Goal: Information Seeking & Learning: Learn about a topic

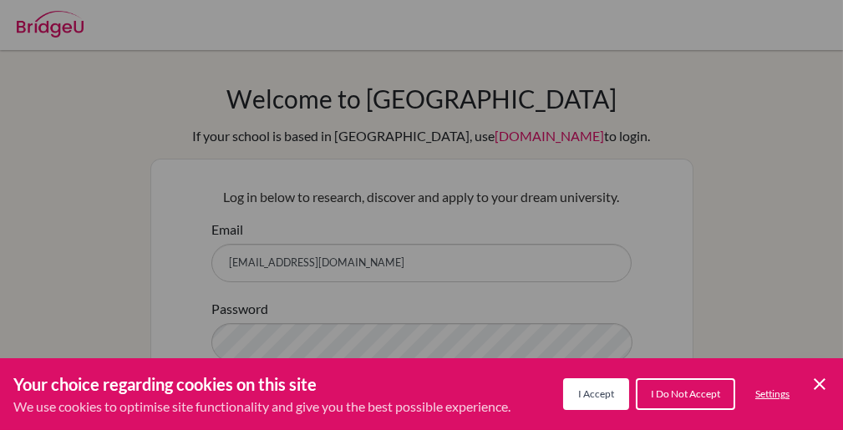
click at [587, 400] on span "I Accept" at bounding box center [596, 394] width 36 height 13
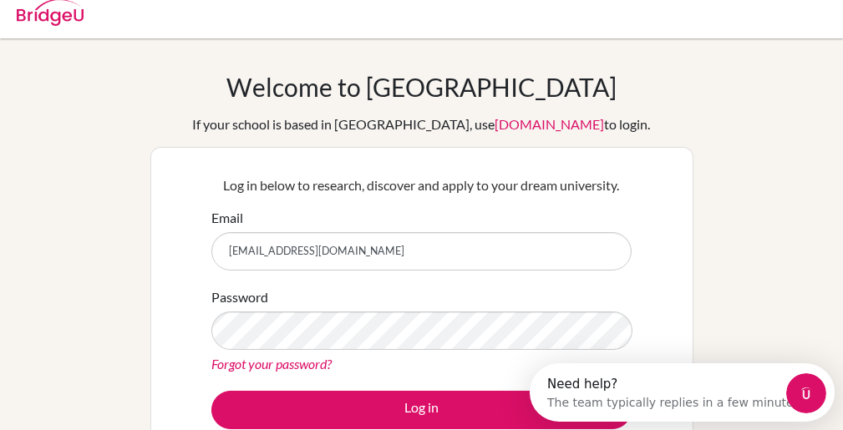
scroll to position [17, 0]
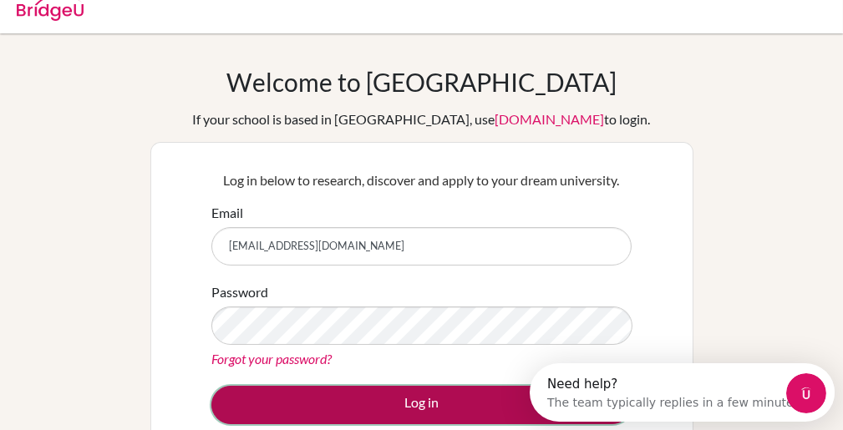
click at [450, 407] on button "Log in" at bounding box center [421, 405] width 420 height 38
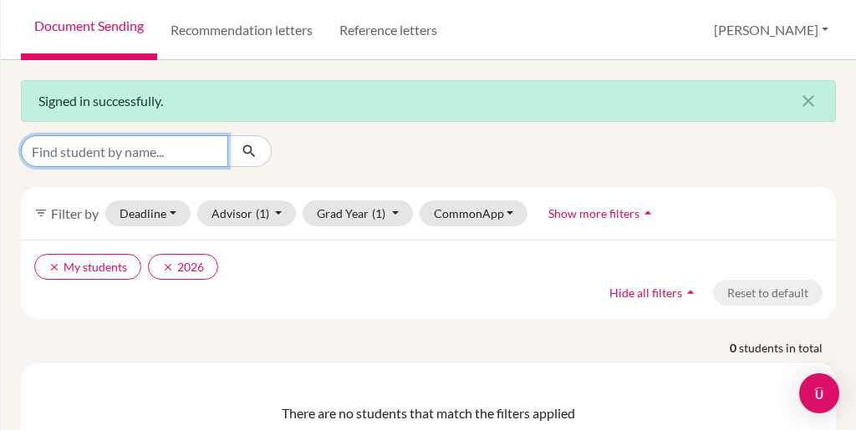
click at [183, 148] on input "Find student by name..." at bounding box center [124, 151] width 207 height 32
type input "shimona"
click button "submit" at bounding box center [249, 151] width 44 height 32
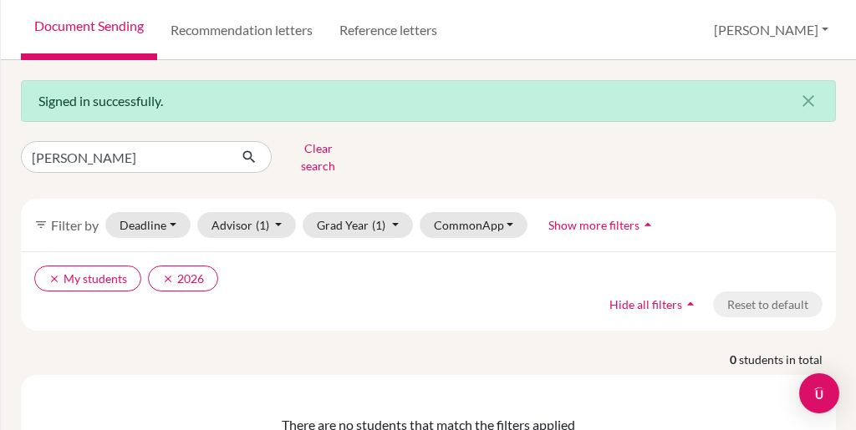
scroll to position [69, 0]
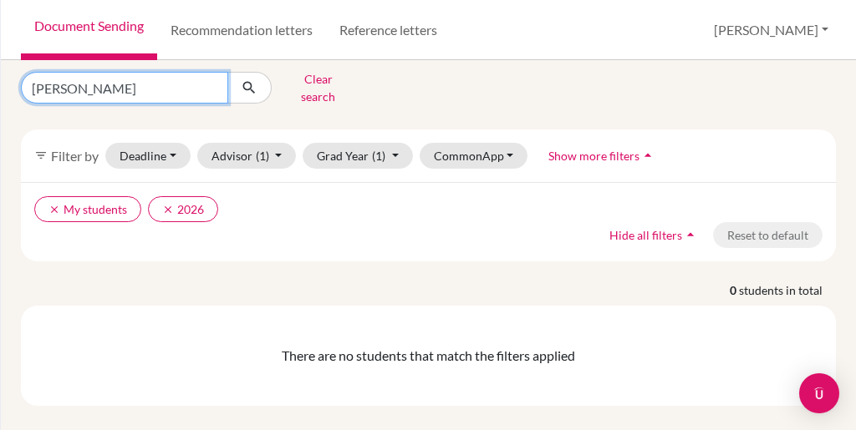
click at [104, 80] on input "shimona" at bounding box center [124, 88] width 207 height 32
type input "s"
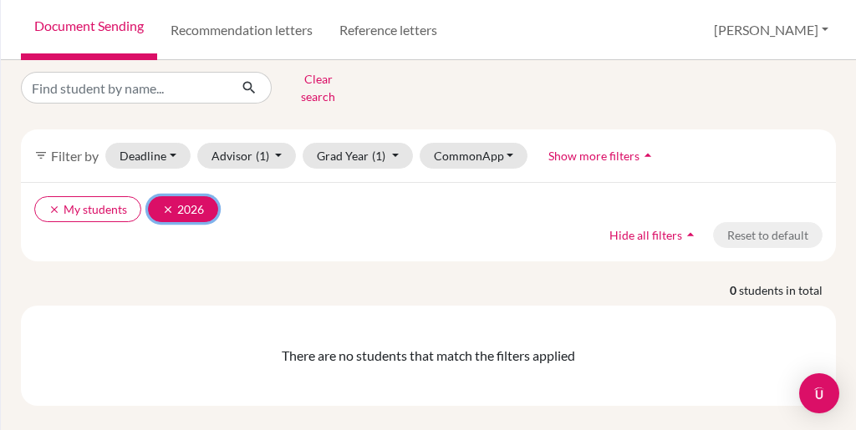
click at [162, 204] on icon "clear" at bounding box center [168, 210] width 12 height 12
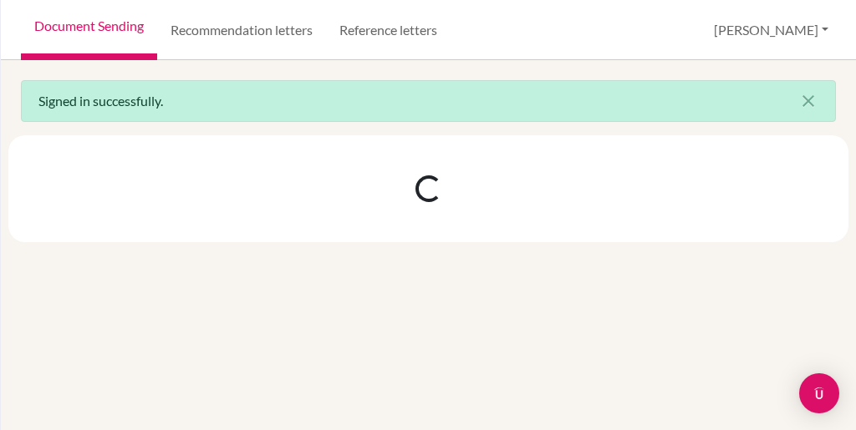
scroll to position [0, 0]
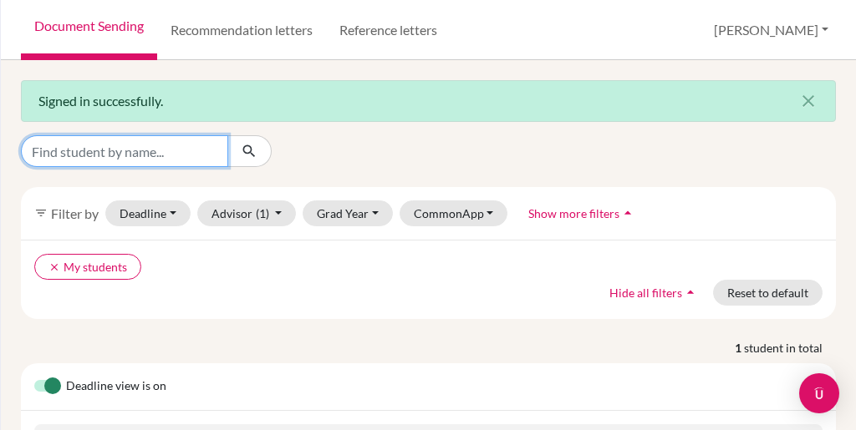
click at [115, 159] on input "Find student by name..." at bounding box center [124, 151] width 207 height 32
type input "[PERSON_NAME]"
click button "submit" at bounding box center [249, 151] width 44 height 32
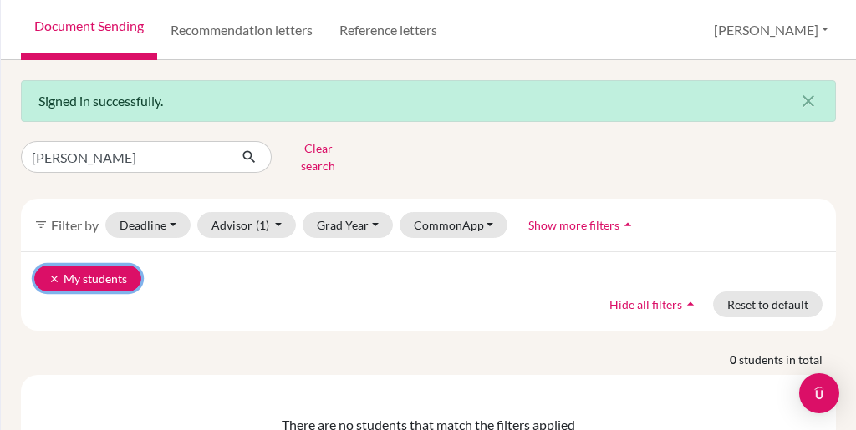
click at [57, 266] on button "clear My students" at bounding box center [87, 279] width 107 height 26
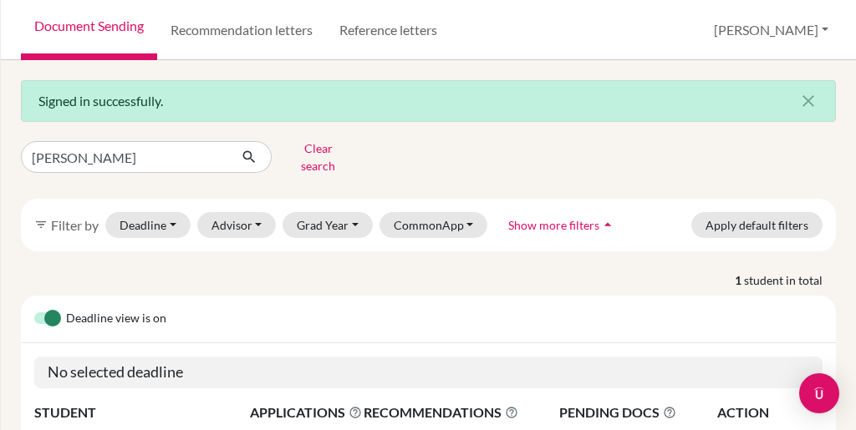
scroll to position [125, 0]
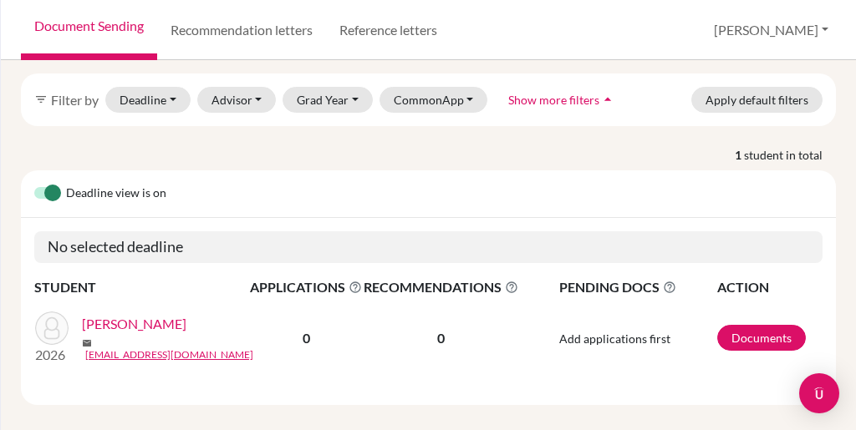
click at [160, 318] on link "[PERSON_NAME]" at bounding box center [134, 324] width 104 height 20
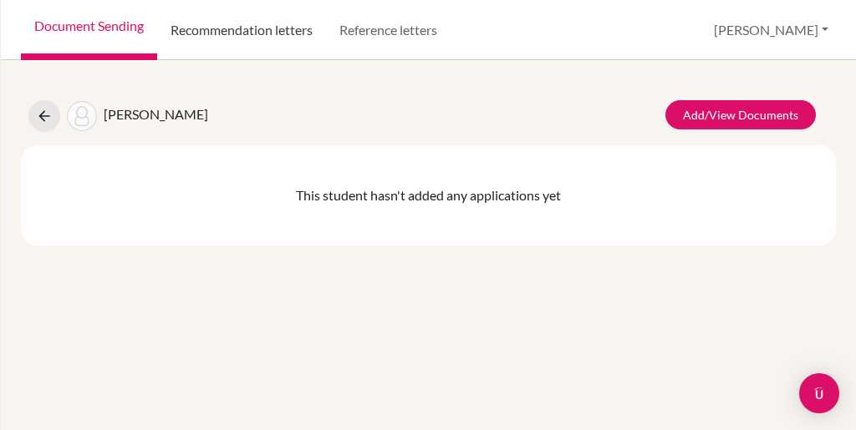
click at [225, 39] on link "Recommendation letters" at bounding box center [241, 30] width 169 height 60
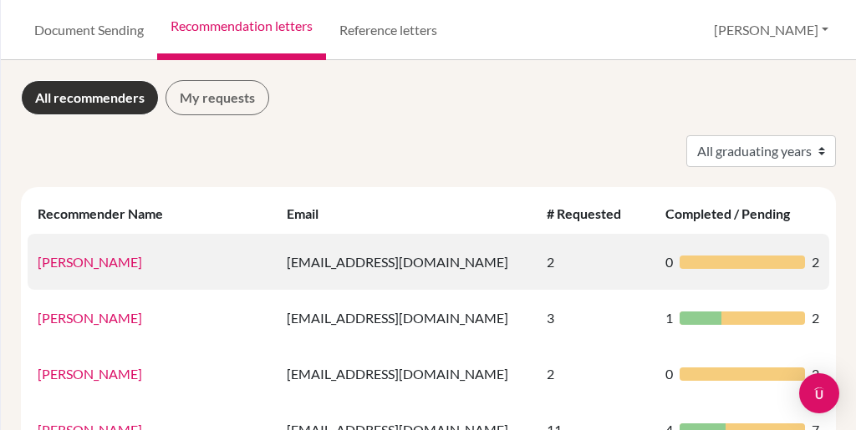
click at [88, 265] on link "Aarav Gupta" at bounding box center [90, 262] width 104 height 16
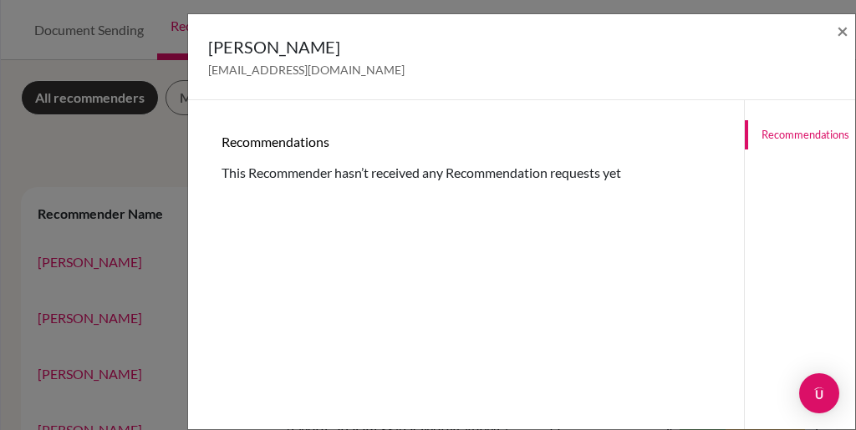
click at [849, 38] on div "Aarav Gupta aaravgupta2026@sfhs.in ×" at bounding box center [521, 57] width 667 height 86
click at [845, 28] on span "×" at bounding box center [843, 30] width 12 height 24
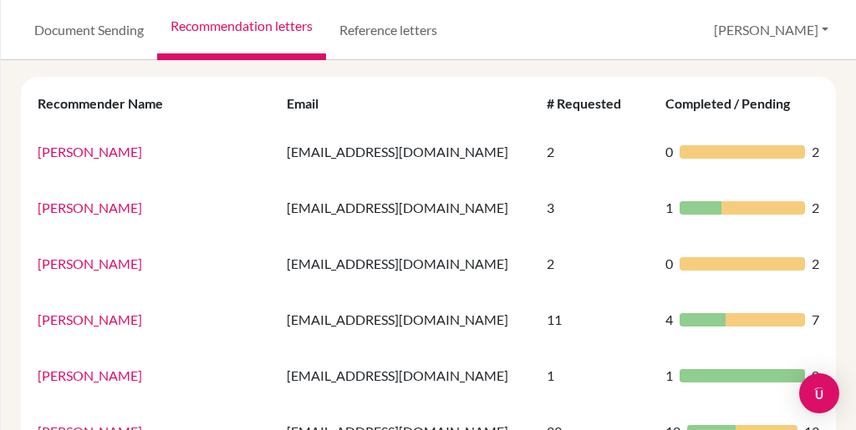
scroll to position [110, 0]
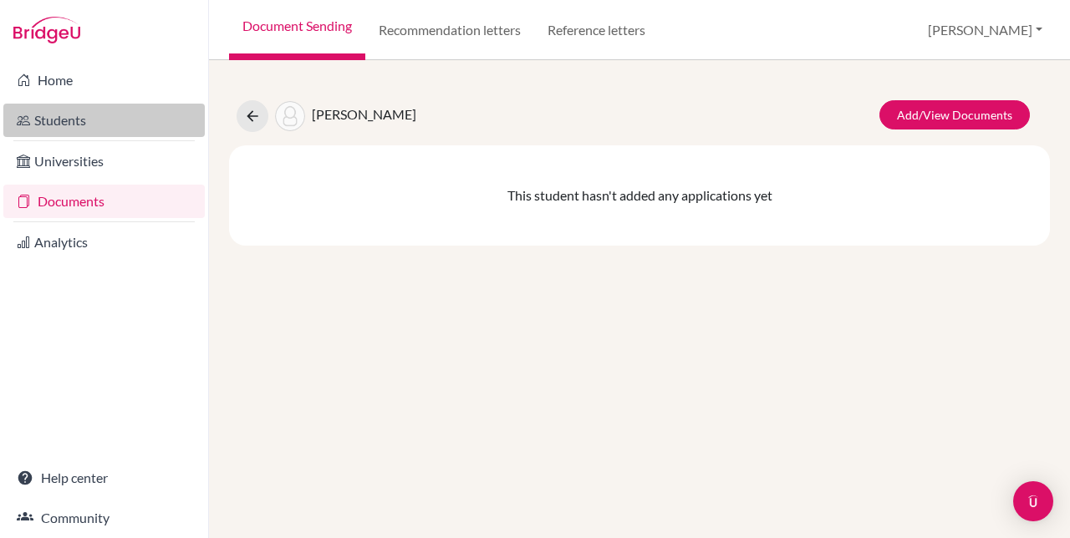
drag, startPoint x: 0, startPoint y: 0, endPoint x: 140, endPoint y: 118, distance: 183.3
click at [140, 118] on link "Students" at bounding box center [103, 120] width 201 height 33
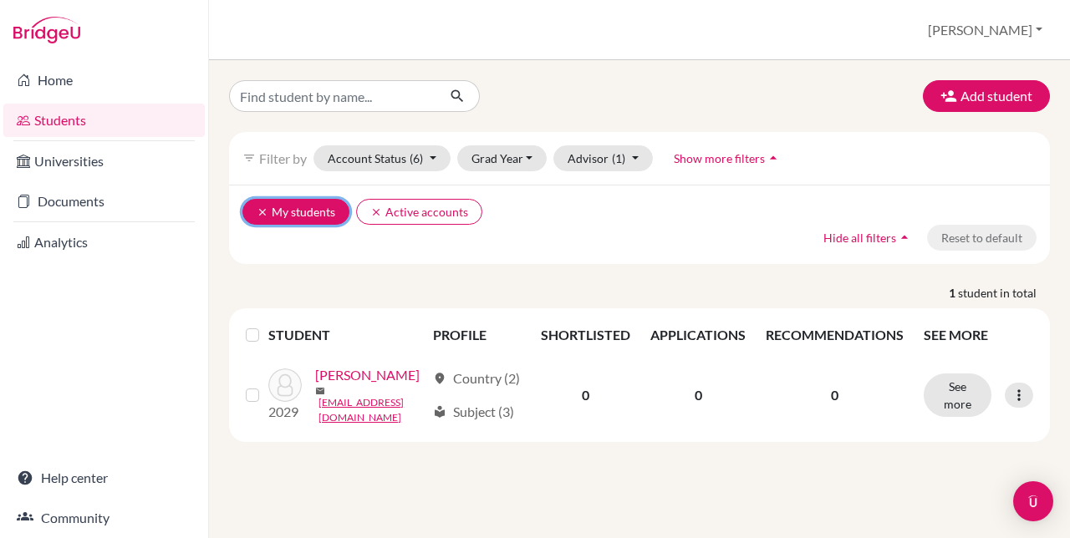
click at [261, 206] on icon "clear" at bounding box center [263, 212] width 12 height 12
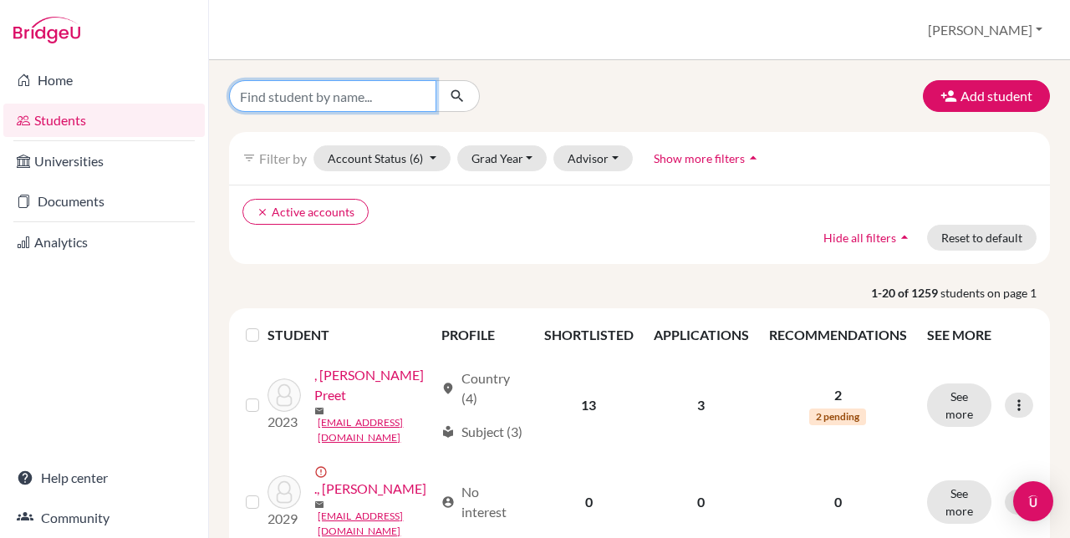
click at [351, 109] on input "Find student by name..." at bounding box center [332, 96] width 207 height 32
type input "[PERSON_NAME]"
click button "submit" at bounding box center [457, 96] width 44 height 32
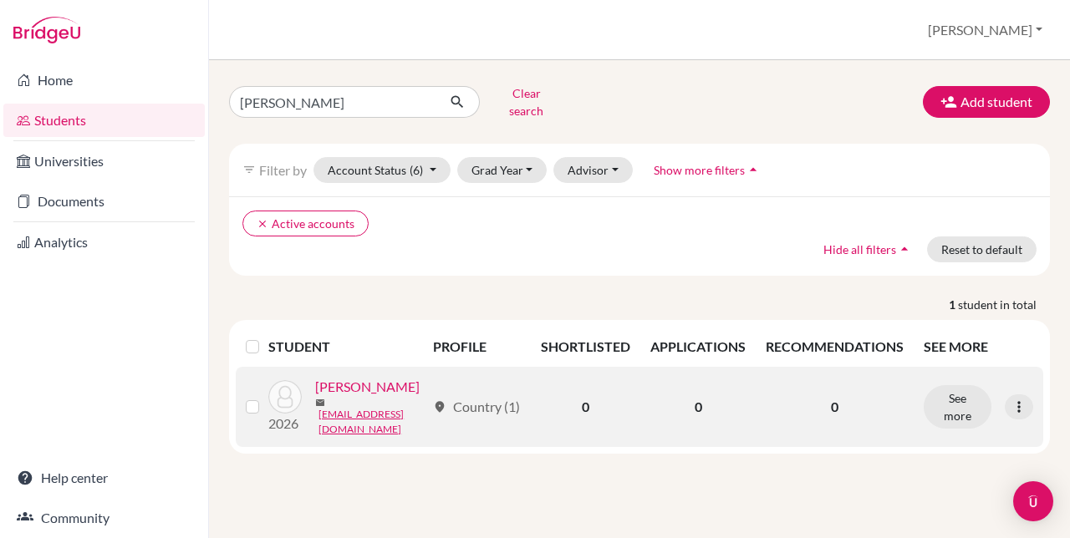
click at [315, 397] on link "[PERSON_NAME]" at bounding box center [367, 387] width 104 height 20
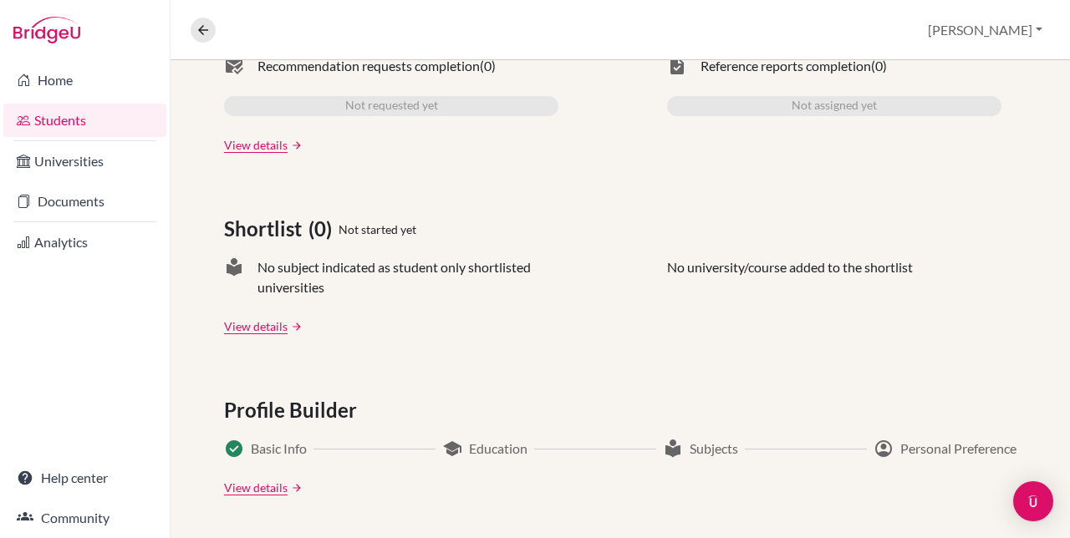
scroll to position [588, 0]
